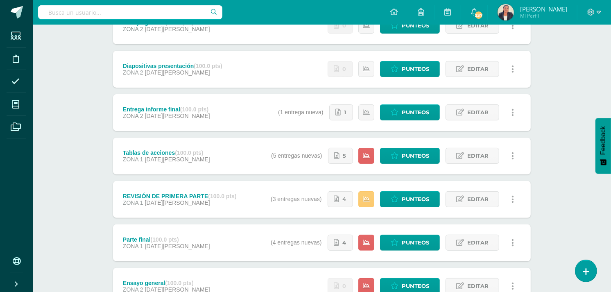
scroll to position [173, 0]
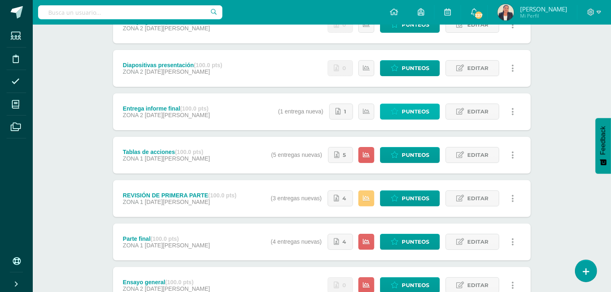
click at [407, 108] on span "Punteos" at bounding box center [415, 111] width 27 height 15
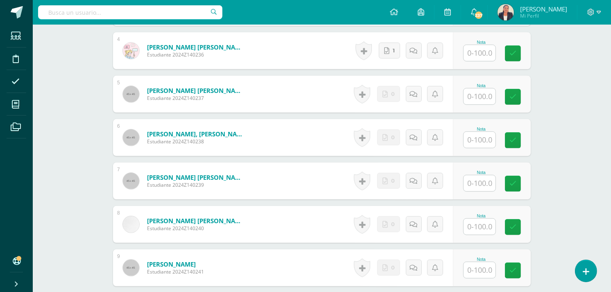
scroll to position [422, 0]
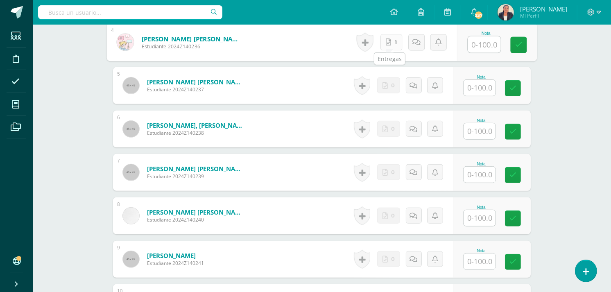
click at [386, 40] on icon at bounding box center [388, 42] width 5 height 7
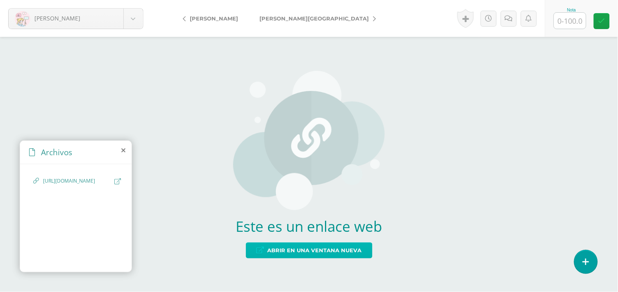
click at [279, 249] on span "Abrir en una ventana nueva" at bounding box center [315, 250] width 94 height 15
